Goal: Information Seeking & Learning: Learn about a topic

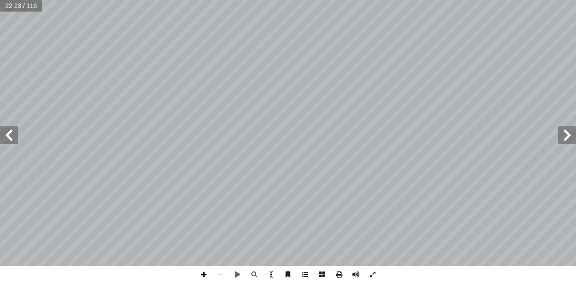
click at [203, 272] on span at bounding box center [203, 274] width 17 height 17
click at [5, 140] on span at bounding box center [9, 135] width 18 height 18
click at [7, 134] on span at bounding box center [9, 135] width 18 height 18
click at [200, 277] on span at bounding box center [203, 274] width 17 height 17
